Goal: Task Accomplishment & Management: Complete application form

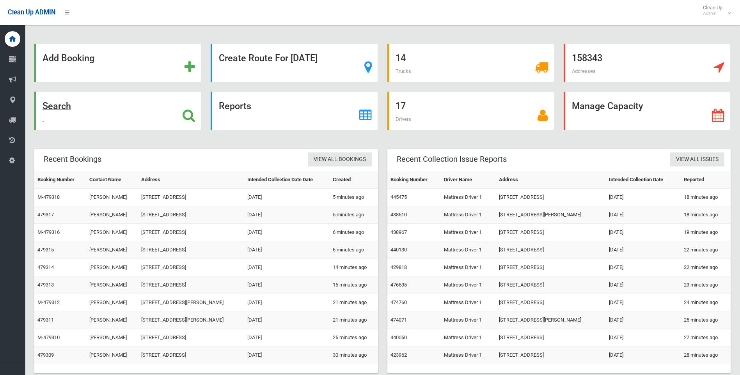
click at [57, 106] on strong "Search" at bounding box center [57, 106] width 28 height 11
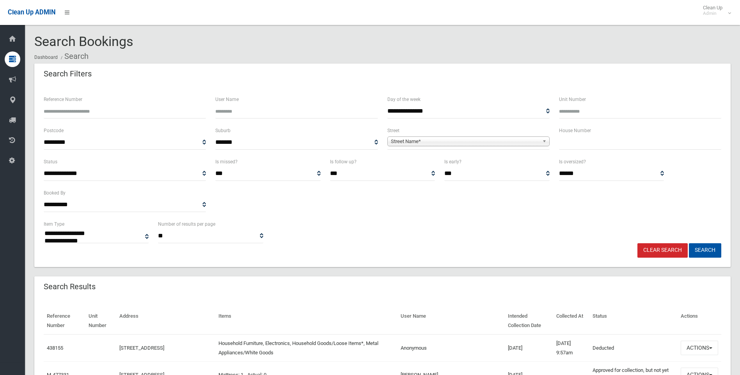
select select
click at [568, 145] on input "text" at bounding box center [640, 142] width 162 height 14
type input "*"
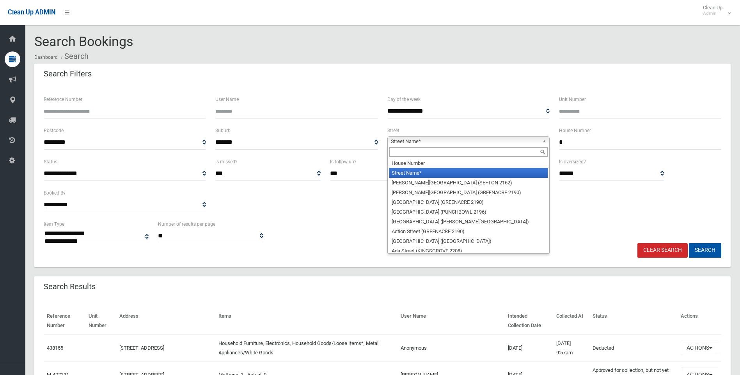
click at [397, 142] on span "Street Name*" at bounding box center [465, 141] width 148 height 9
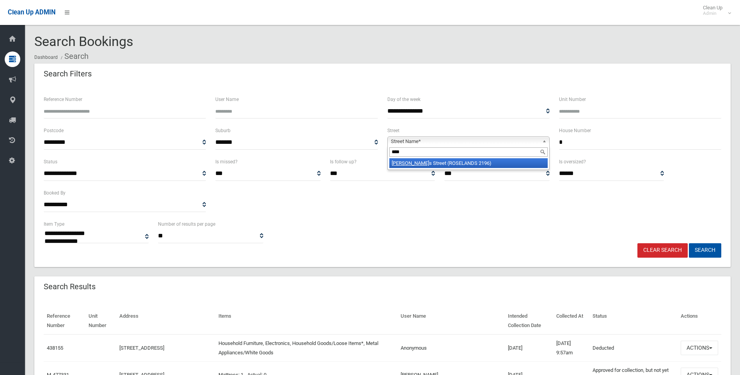
type input "****"
click at [397, 164] on em "Myer" at bounding box center [410, 163] width 37 height 6
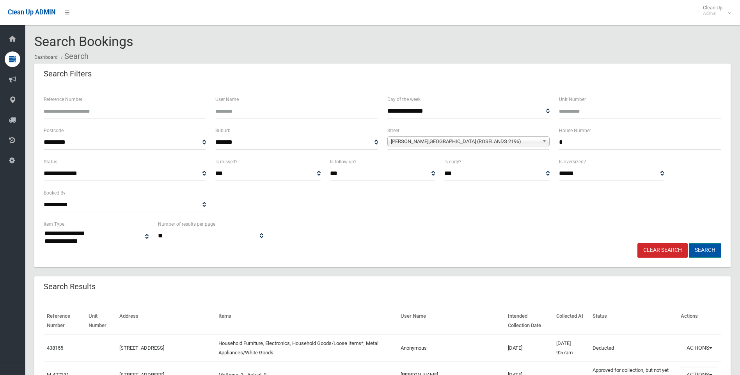
click at [703, 252] on button "Search" at bounding box center [705, 250] width 32 height 14
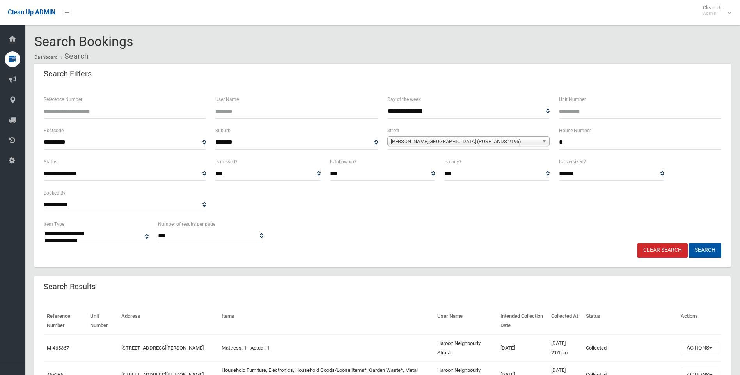
select select
click at [708, 249] on button "Search" at bounding box center [705, 250] width 32 height 14
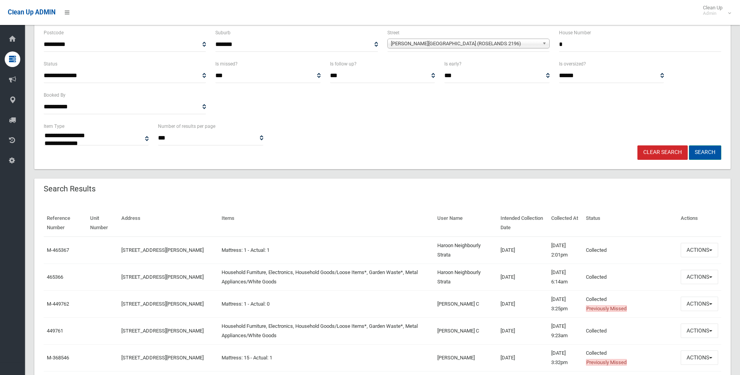
scroll to position [117, 0]
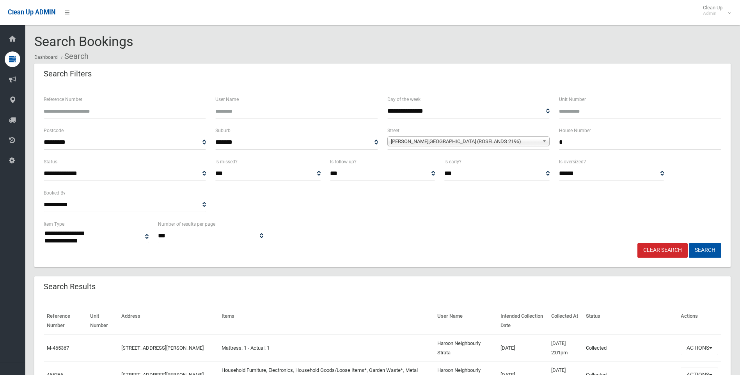
select select
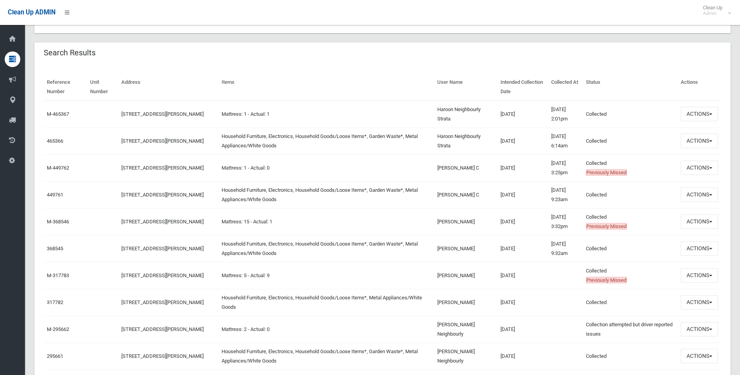
scroll to position [195, 0]
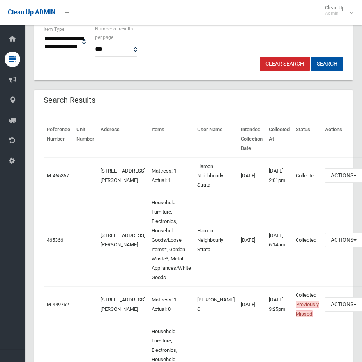
drag, startPoint x: 280, startPoint y: 11, endPoint x: 214, endPoint y: 48, distance: 75.3
drag, startPoint x: 266, startPoint y: 14, endPoint x: 373, endPoint y: 48, distance: 112.5
drag, startPoint x: 230, startPoint y: 15, endPoint x: 330, endPoint y: 35, distance: 101.4
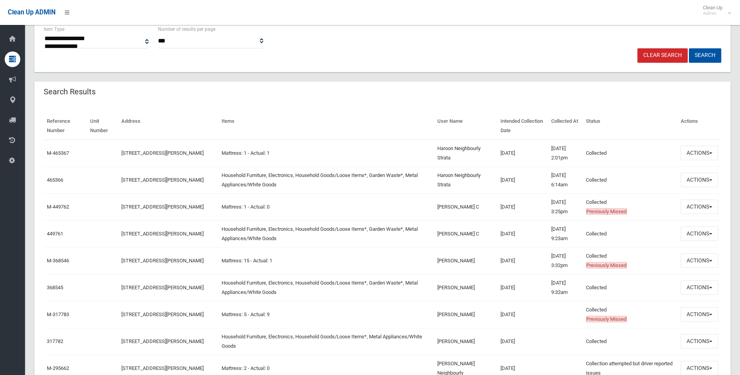
click at [348, 101] on div "Search Results" at bounding box center [382, 93] width 696 height 22
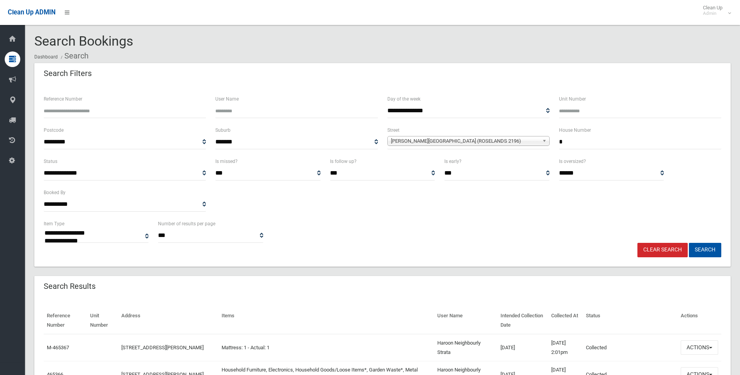
scroll to position [0, 0]
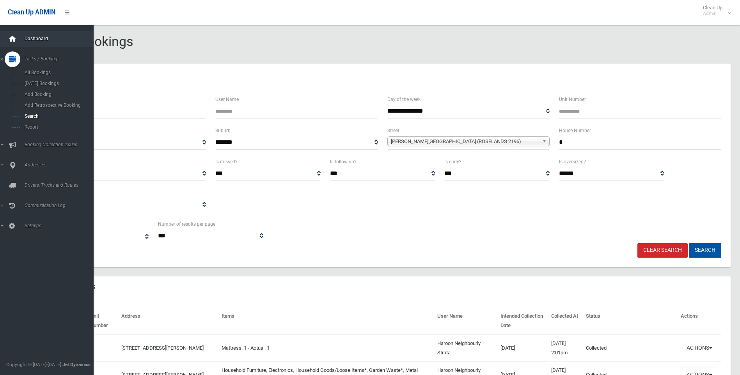
click at [12, 37] on icon at bounding box center [12, 39] width 9 height 16
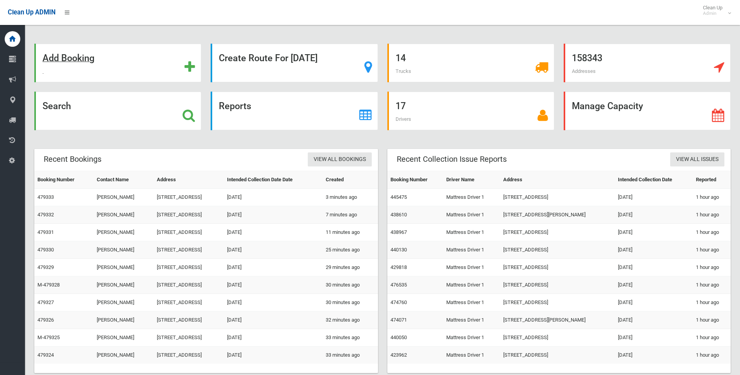
click at [72, 59] on strong "Add Booking" at bounding box center [69, 58] width 52 height 11
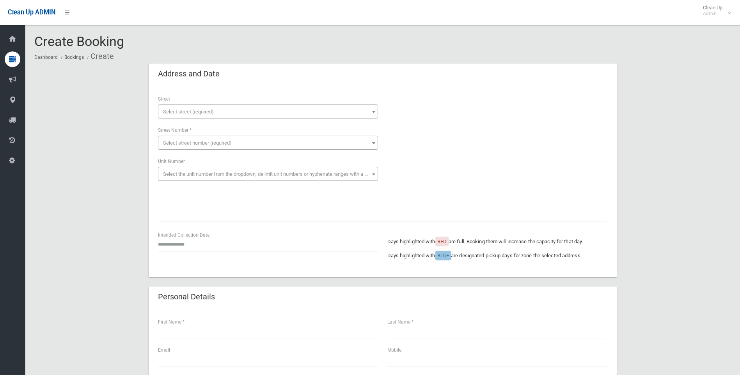
click at [175, 113] on span "Select street (required)" at bounding box center [188, 112] width 51 height 6
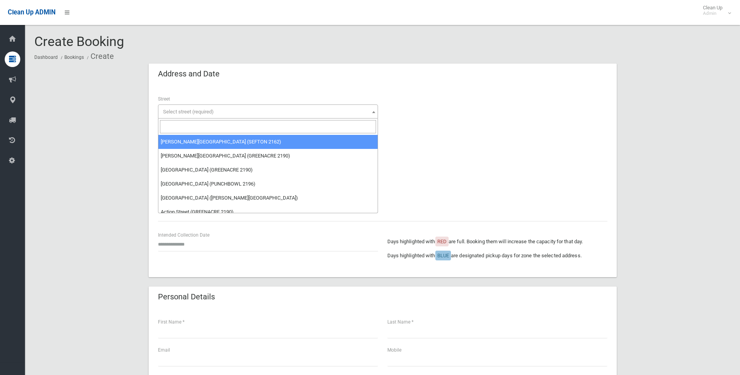
click at [176, 127] on input "search" at bounding box center [268, 126] width 216 height 13
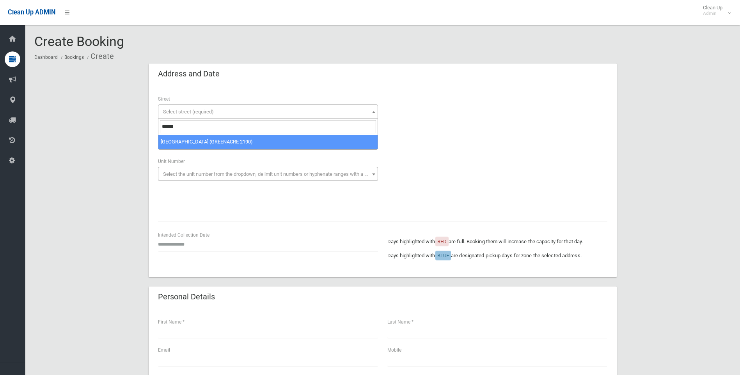
type input "******"
select select "****"
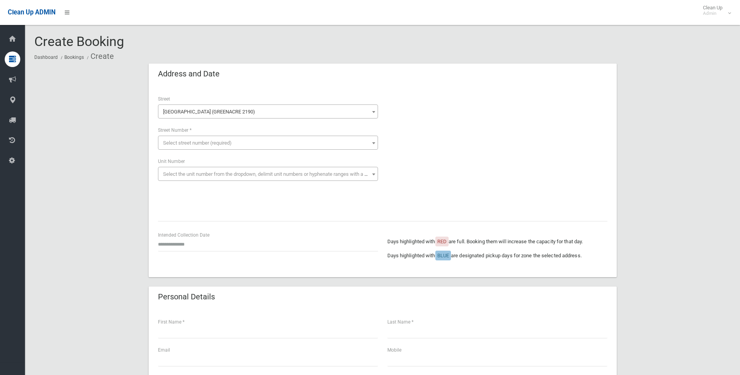
click at [176, 141] on span "Select street number (required)" at bounding box center [197, 143] width 69 height 6
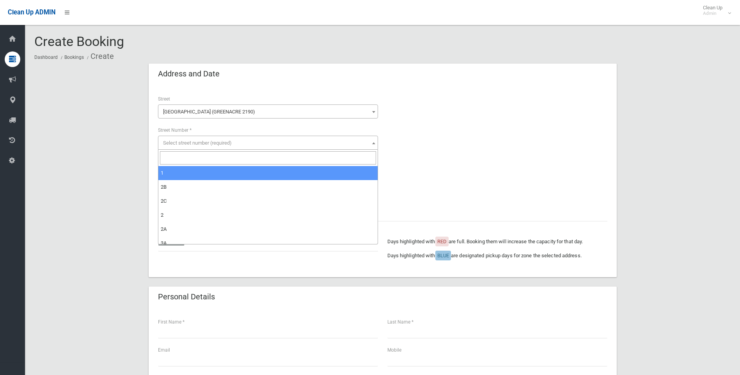
click at [168, 159] on input "search" at bounding box center [268, 157] width 216 height 13
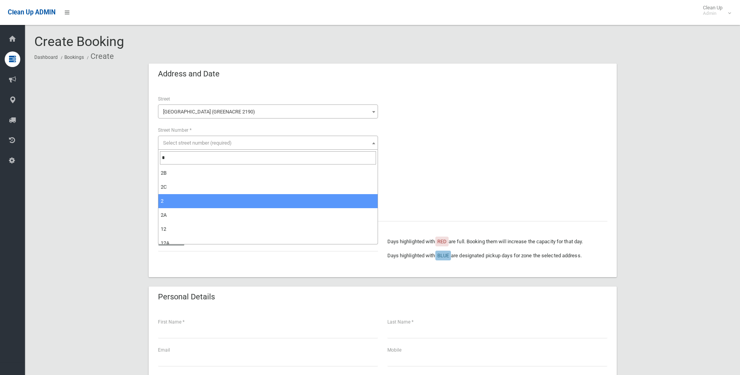
type input "*"
select select "*"
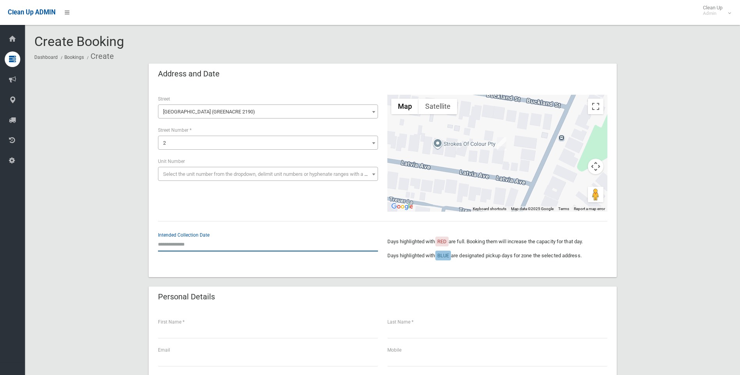
click at [183, 247] on input "text" at bounding box center [268, 244] width 220 height 14
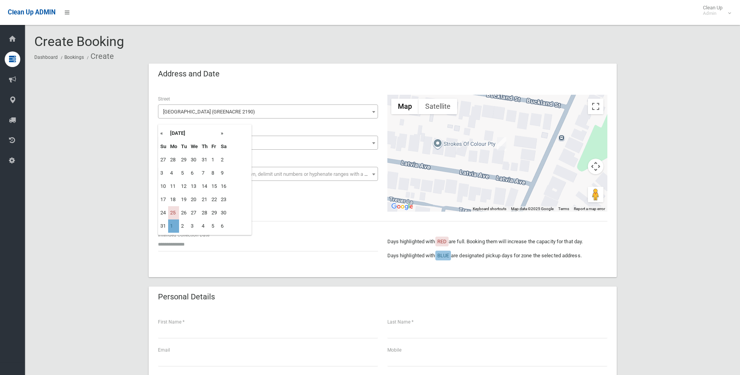
click at [172, 229] on td "1" at bounding box center [173, 226] width 11 height 13
type input "**********"
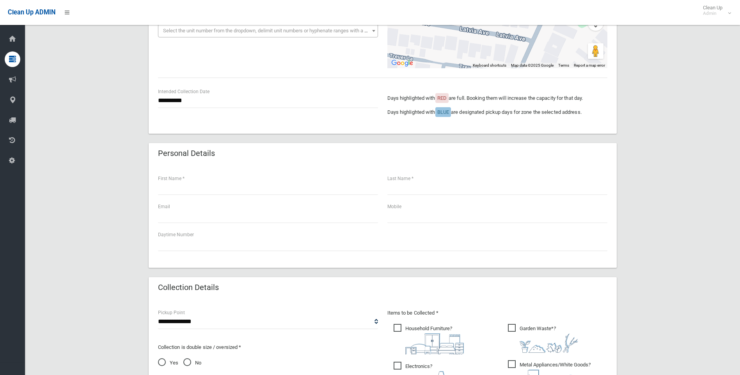
scroll to position [156, 0]
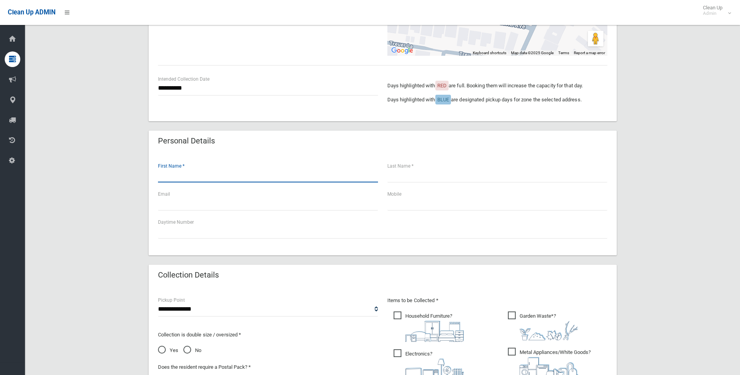
click at [172, 176] on input "text" at bounding box center [268, 175] width 220 height 14
type input "*****"
click at [395, 175] on input "text" at bounding box center [497, 175] width 220 height 14
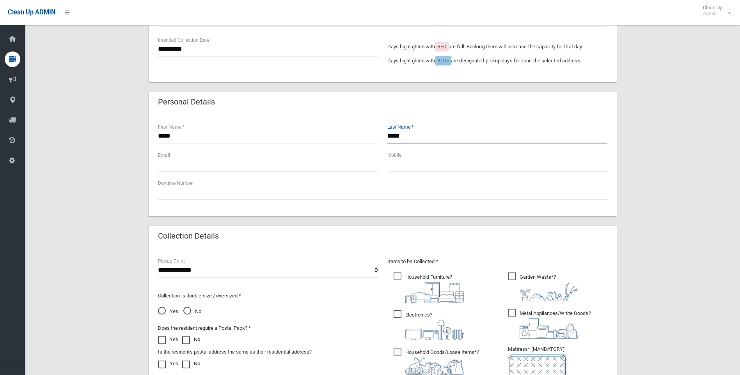
type input "*****"
click at [406, 163] on input "text" at bounding box center [497, 164] width 220 height 14
type input "**********"
click at [166, 169] on input "text" at bounding box center [268, 164] width 220 height 14
type input "*"
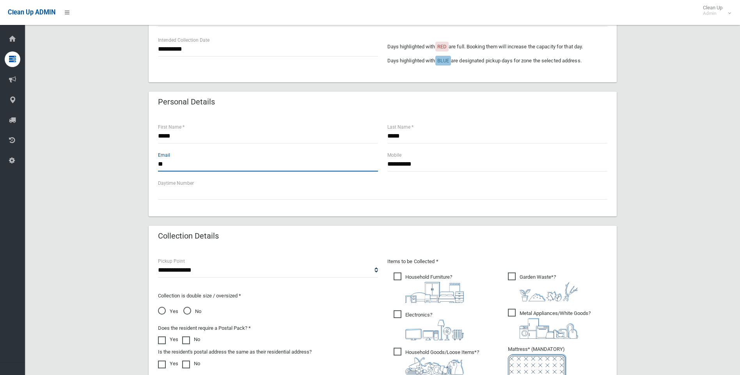
type input "*"
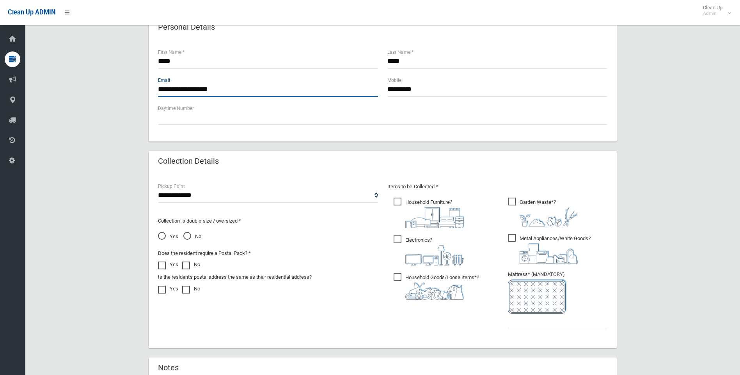
scroll to position [273, 0]
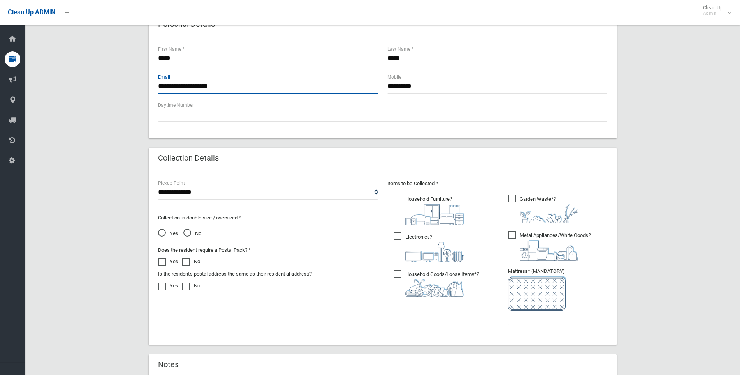
type input "**********"
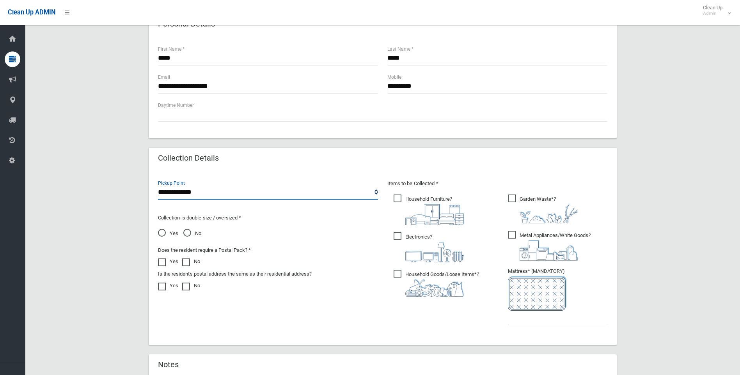
click at [186, 193] on select "**********" at bounding box center [268, 192] width 220 height 14
select select "*"
click at [158, 185] on select "**********" at bounding box center [268, 192] width 220 height 14
click at [185, 232] on span "No" at bounding box center [192, 233] width 18 height 9
click at [398, 199] on span "Household Furniture ?" at bounding box center [429, 210] width 70 height 30
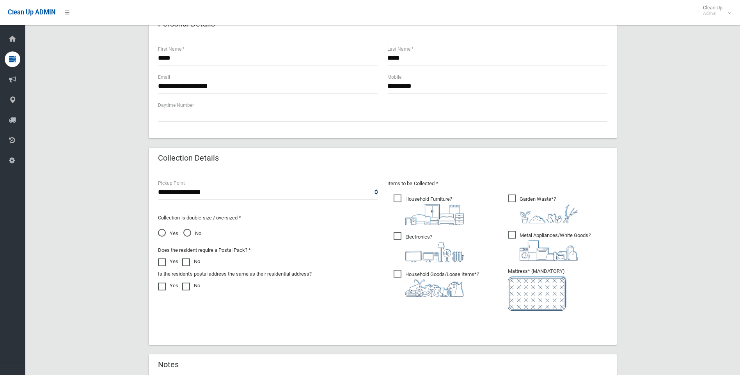
click at [395, 234] on span "Electronics ?" at bounding box center [429, 247] width 70 height 30
click at [396, 275] on span "Household Goods/Loose Items* ?" at bounding box center [436, 283] width 85 height 27
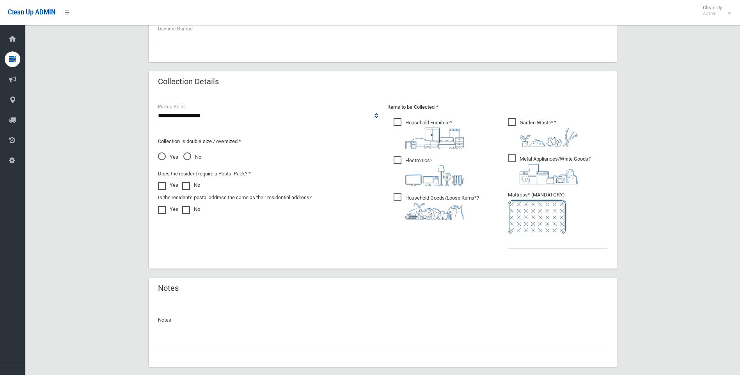
scroll to position [351, 0]
click at [513, 240] on input "text" at bounding box center [557, 240] width 99 height 14
click at [510, 156] on span "Metal Appliances/White Goods ?" at bounding box center [549, 168] width 83 height 30
click at [512, 157] on span "Metal Appliances/White Goods ?" at bounding box center [549, 168] width 83 height 30
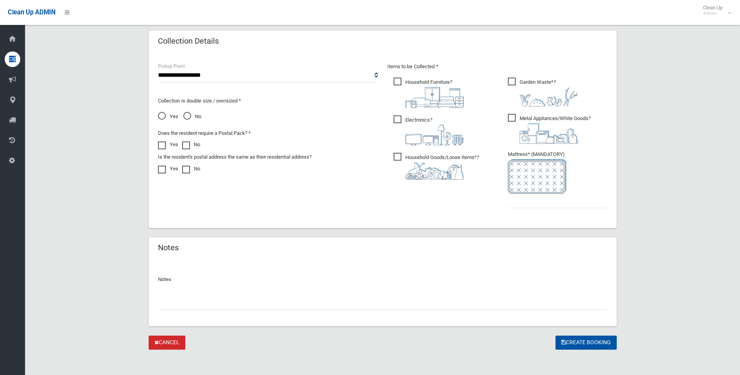
scroll to position [393, 0]
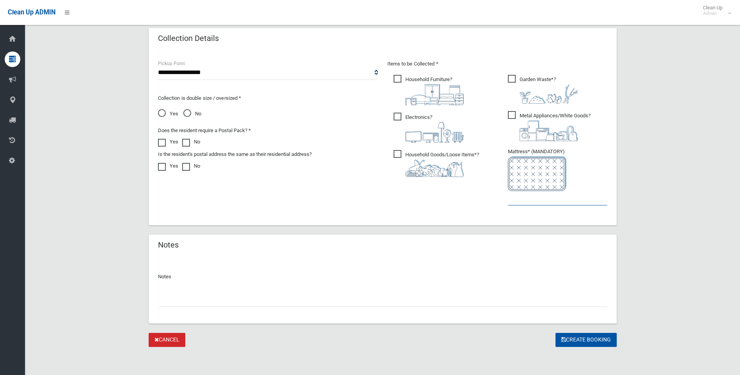
click at [521, 202] on input "text" at bounding box center [557, 198] width 99 height 14
type input "*"
click at [579, 341] on button "Create Booking" at bounding box center [585, 340] width 61 height 14
